Goal: Information Seeking & Learning: Compare options

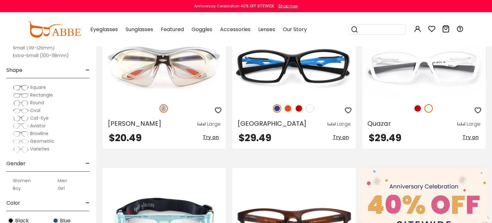
scroll to position [191, 0]
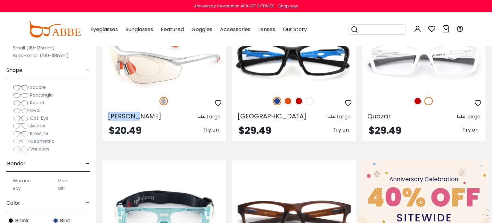
drag, startPoint x: 104, startPoint y: 113, endPoint x: 142, endPoint y: 113, distance: 37.1
click at [142, 113] on div "[PERSON_NAME] Large" at bounding box center [163, 115] width 123 height 10
copy span "[PERSON_NAME]"
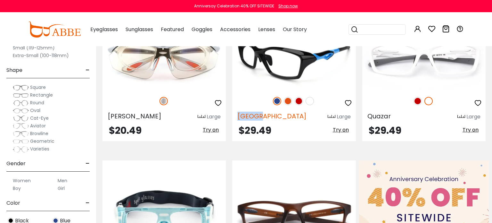
drag, startPoint x: 234, startPoint y: 117, endPoint x: 256, endPoint y: 117, distance: 22.1
click at [256, 117] on div "[GEOGRAPHIC_DATA] Large" at bounding box center [293, 115] width 123 height 10
copy span "[GEOGRAPHIC_DATA]"
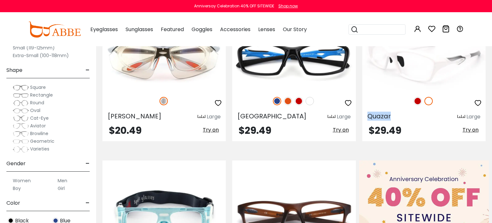
drag, startPoint x: 366, startPoint y: 118, endPoint x: 392, endPoint y: 113, distance: 26.7
click at [392, 113] on div "Quazar Large" at bounding box center [423, 115] width 123 height 10
copy span "Quazar"
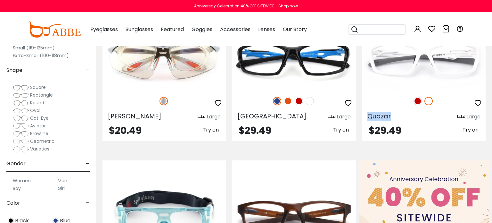
copy span "Quazar"
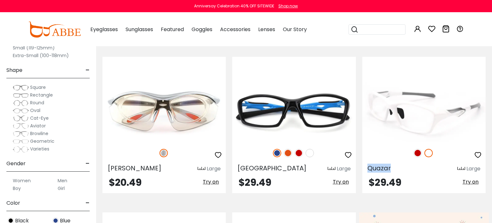
scroll to position [139, 0]
